Goal: Find specific page/section: Find specific page/section

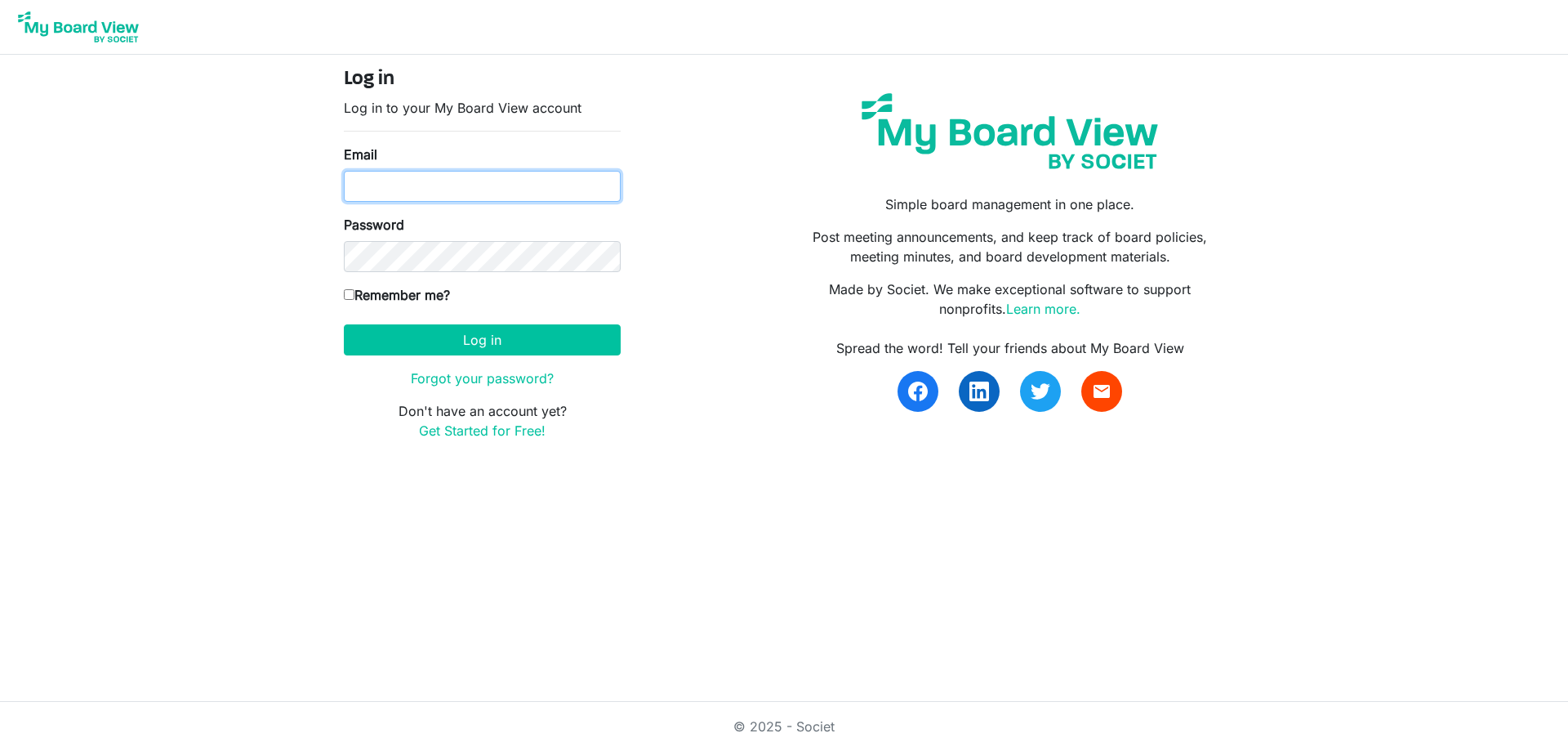
type input "[EMAIL_ADDRESS][DOMAIN_NAME]"
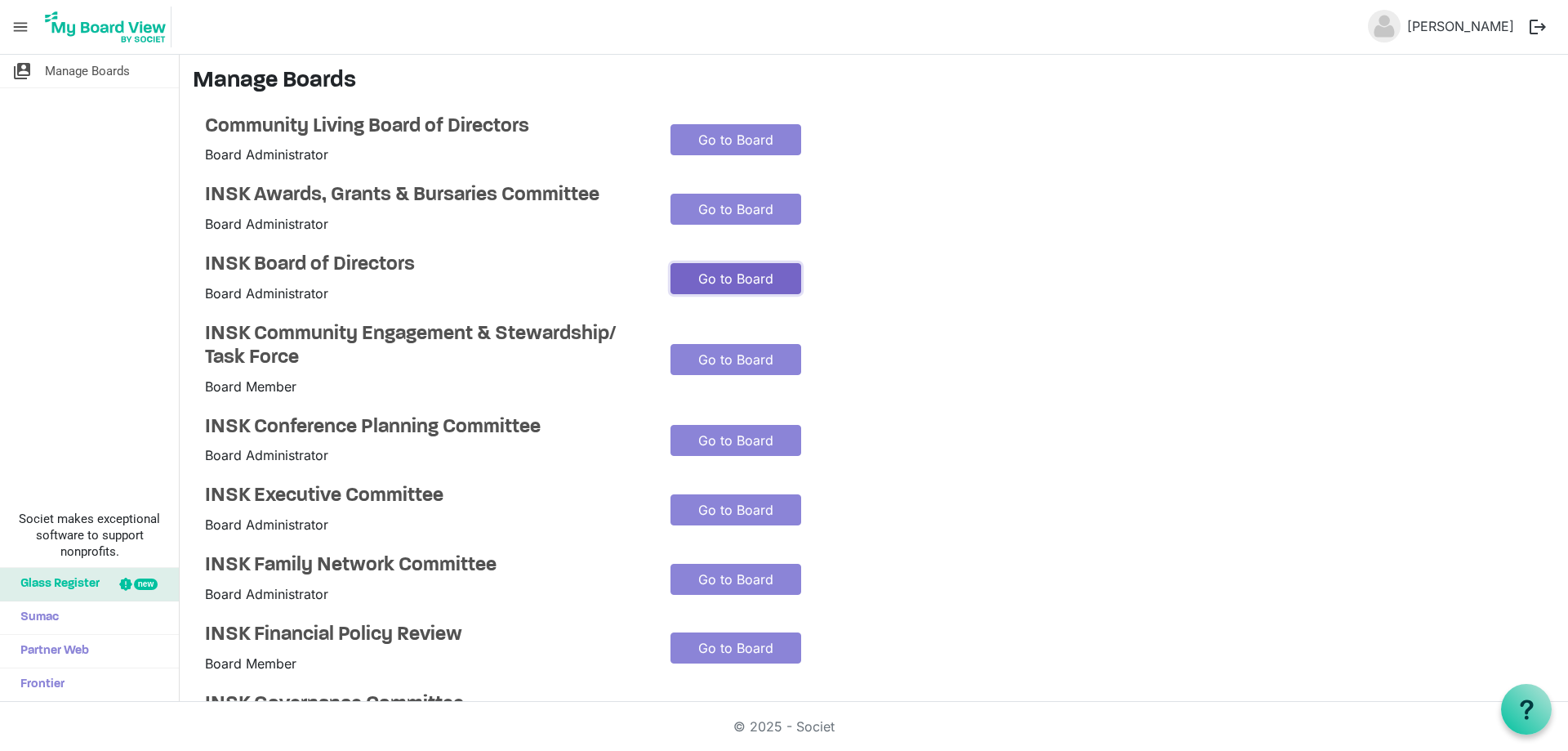
click at [723, 280] on link "Go to Board" at bounding box center [735, 279] width 130 height 31
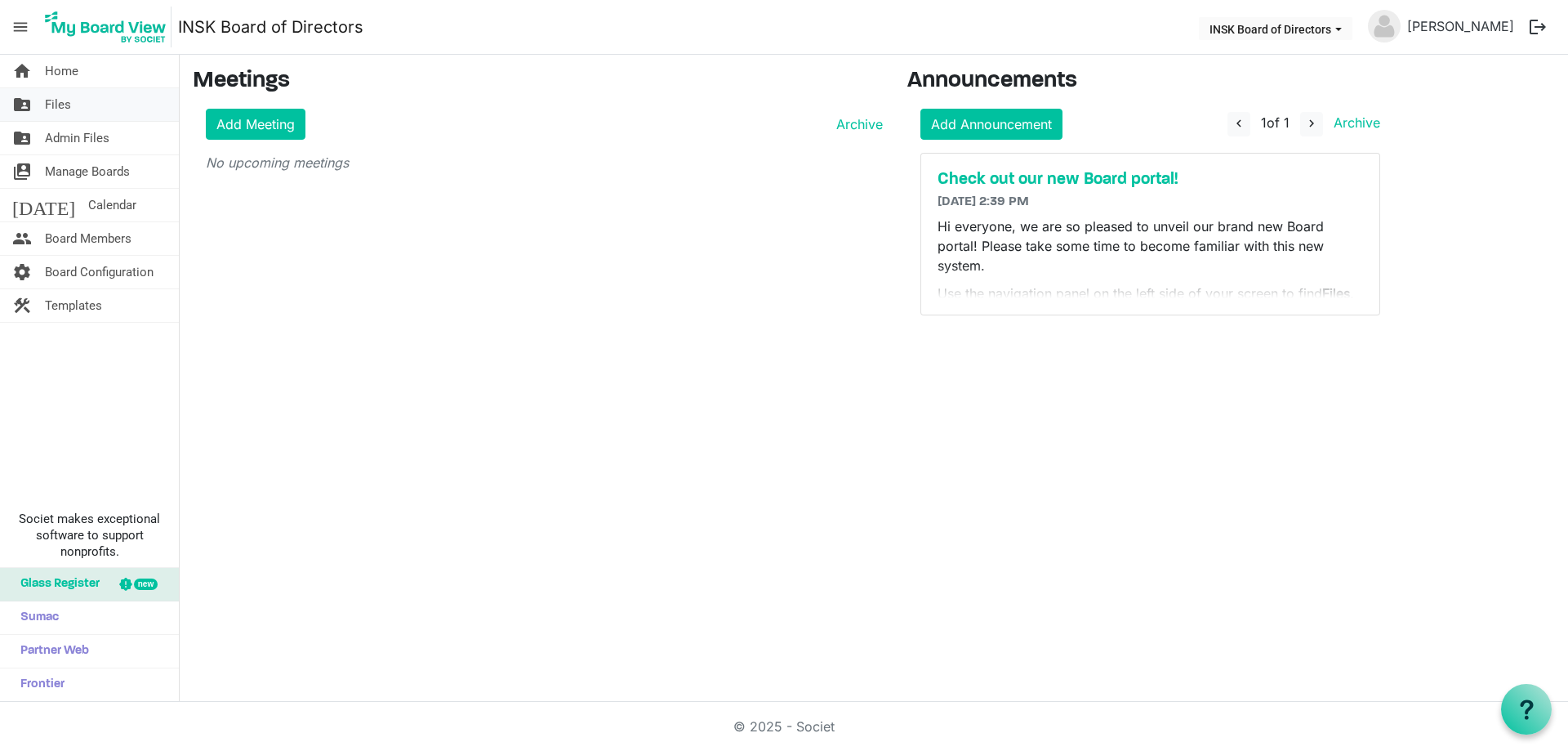
click at [78, 108] on link "folder_shared Files" at bounding box center [89, 104] width 179 height 33
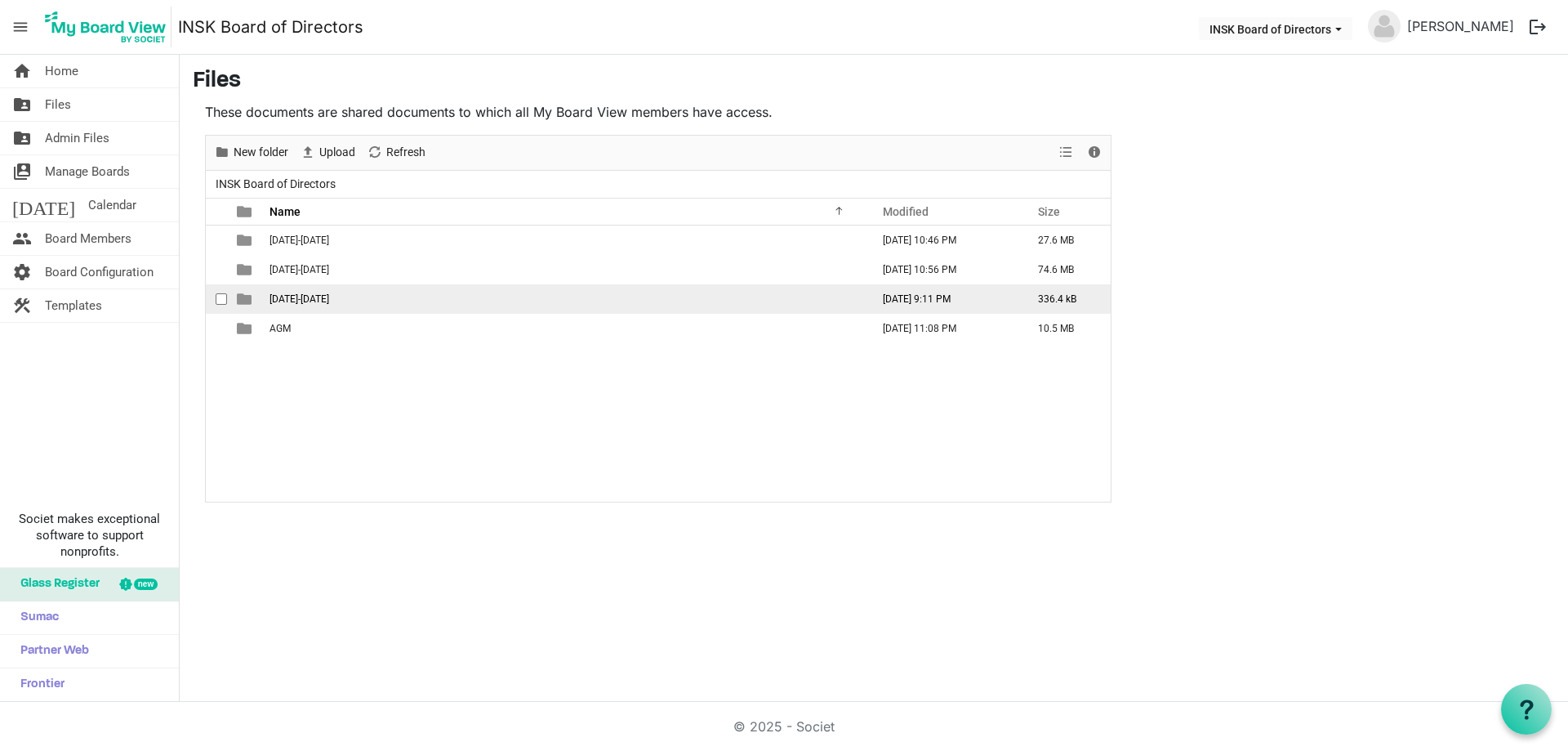
click at [295, 297] on span "[DATE]-[DATE]" at bounding box center [299, 299] width 60 height 12
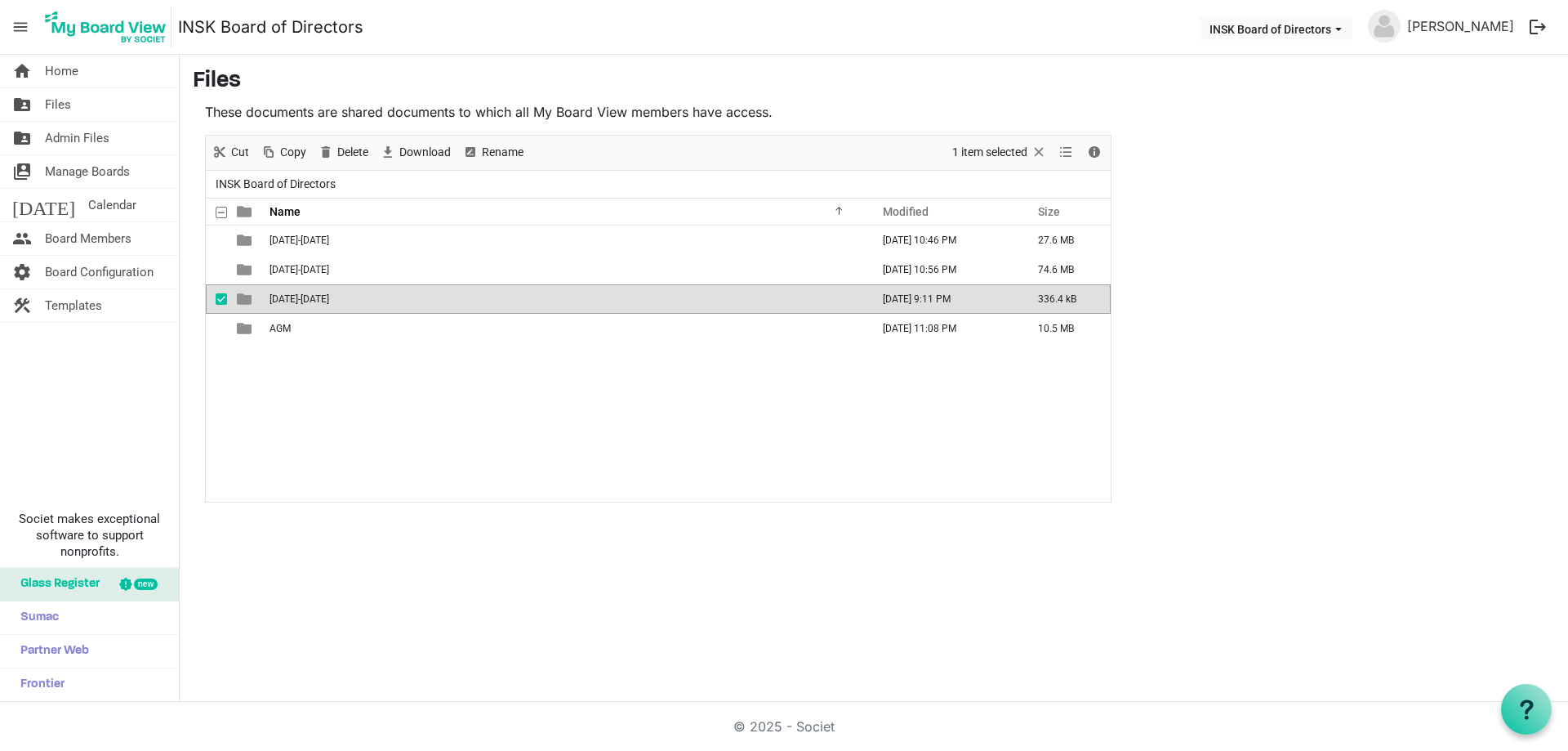
click at [295, 297] on span "[DATE]-[DATE]" at bounding box center [299, 299] width 60 height 12
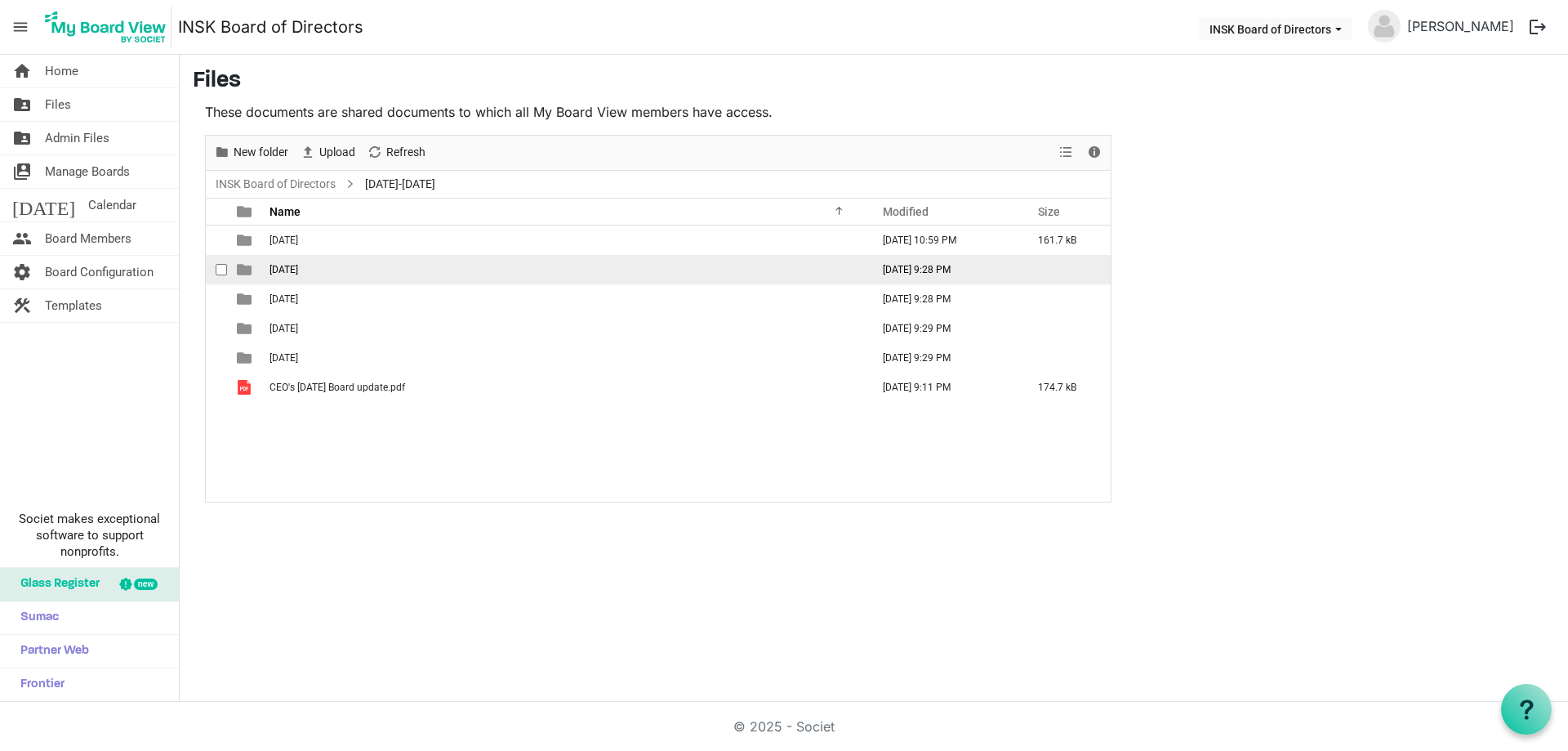
click at [297, 264] on span "[DATE]" at bounding box center [284, 269] width 29 height 12
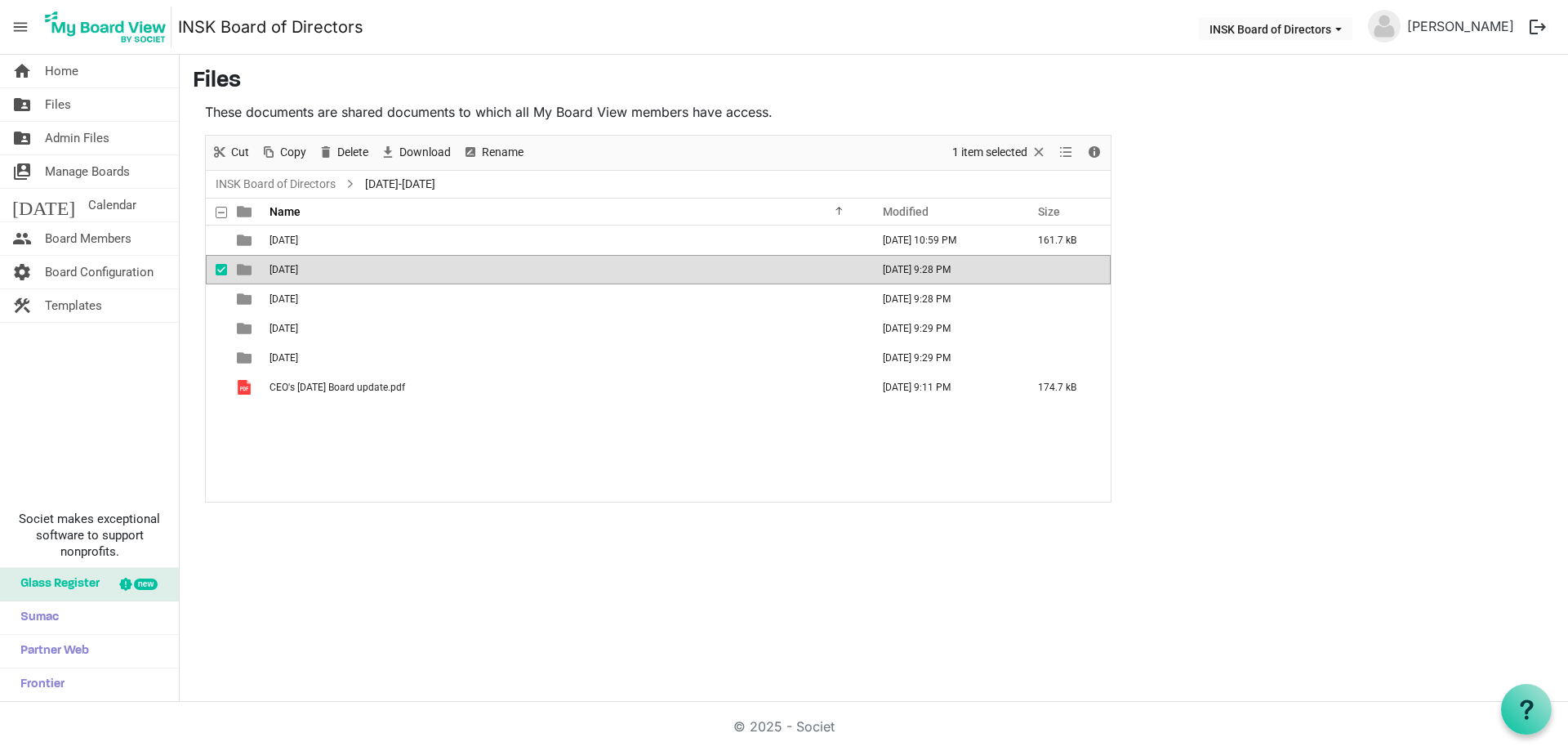
click at [297, 264] on span "[DATE]" at bounding box center [284, 269] width 29 height 12
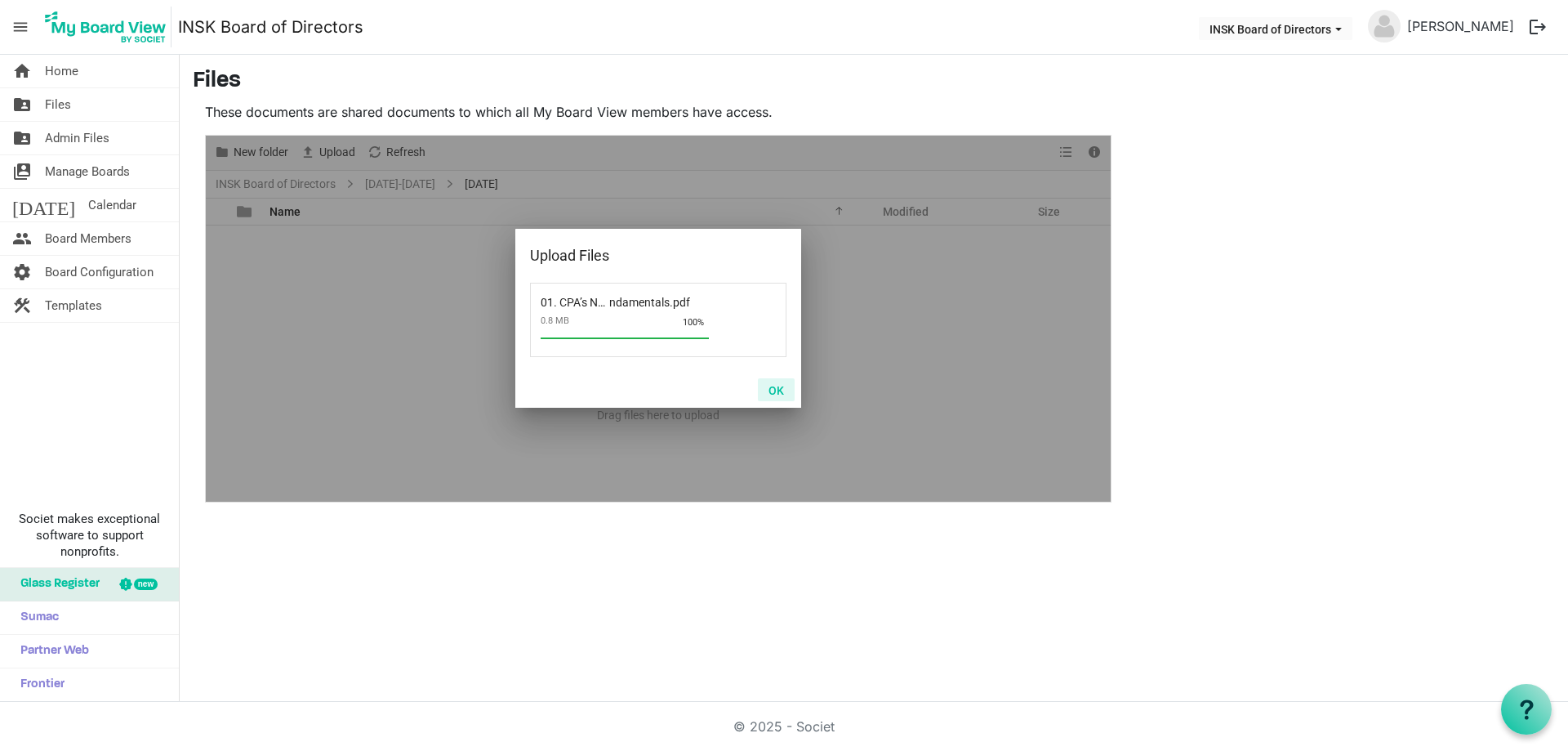
click at [778, 384] on button "OK" at bounding box center [776, 390] width 37 height 23
